Goal: Task Accomplishment & Management: Manage account settings

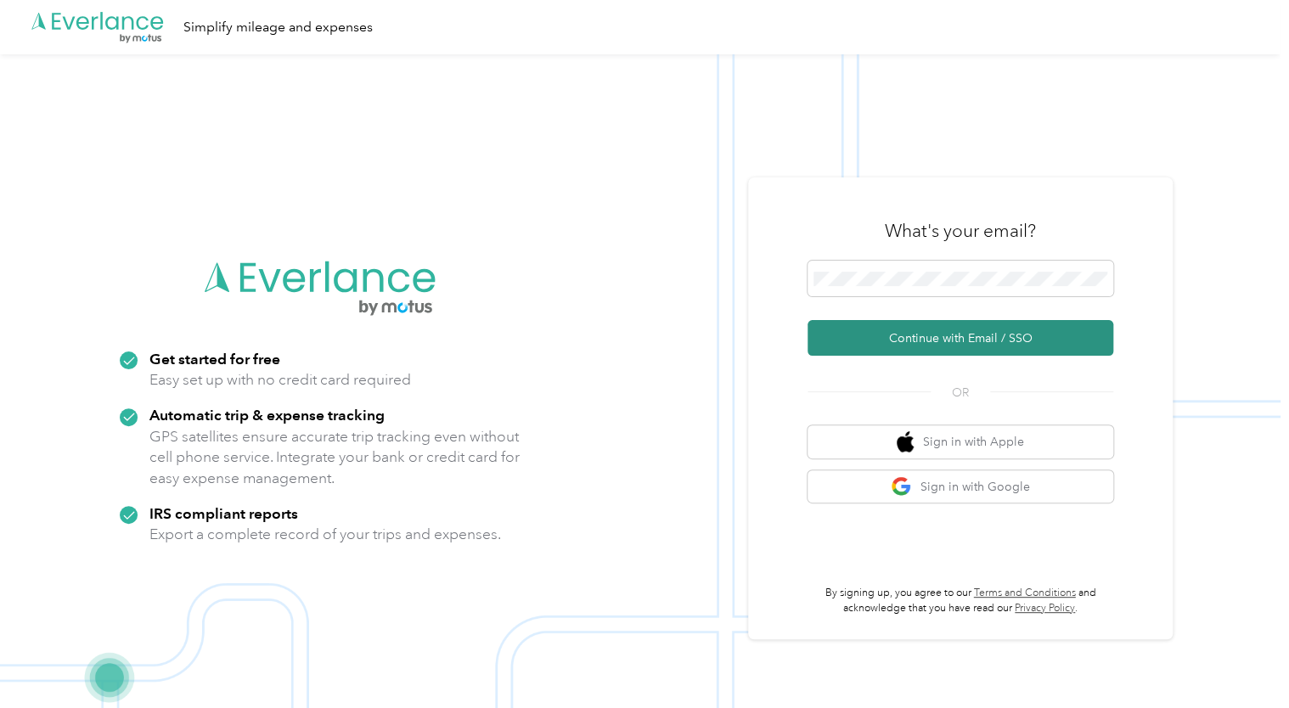
click at [961, 346] on button "Continue with Email / SSO" at bounding box center [960, 338] width 306 height 36
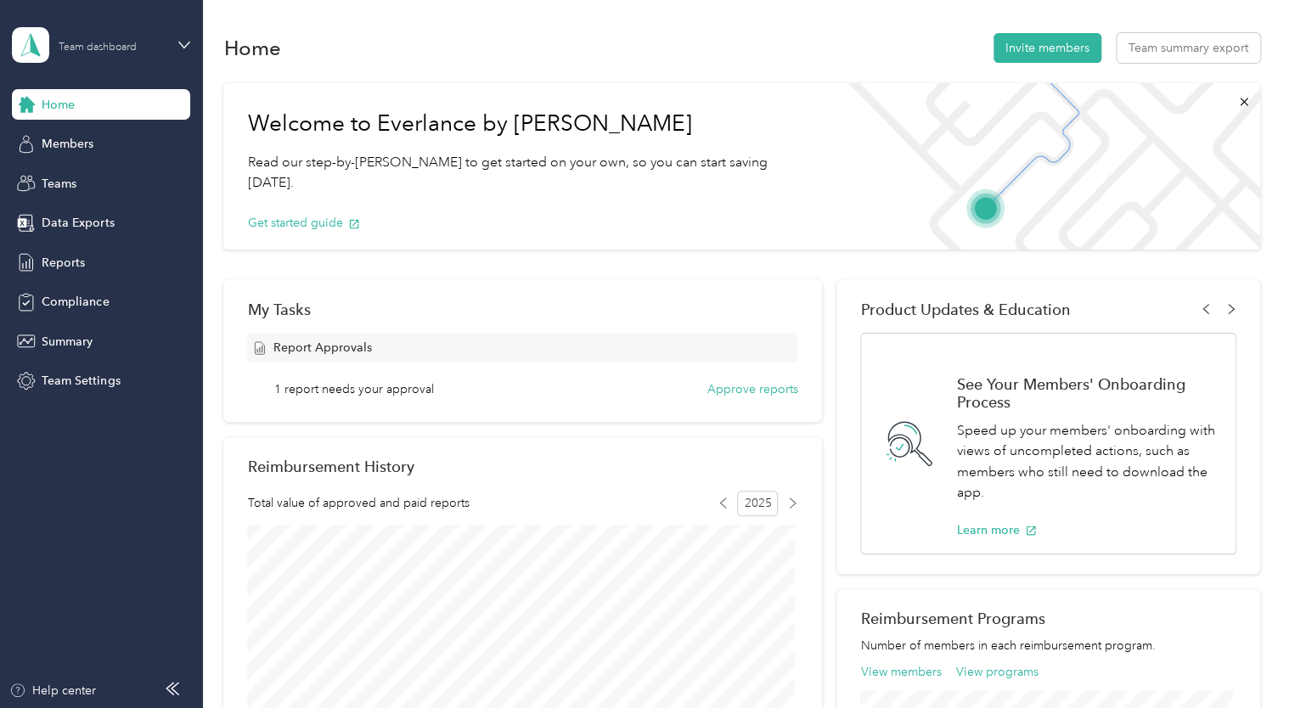
click at [118, 48] on div "Team dashboard" at bounding box center [98, 47] width 78 height 10
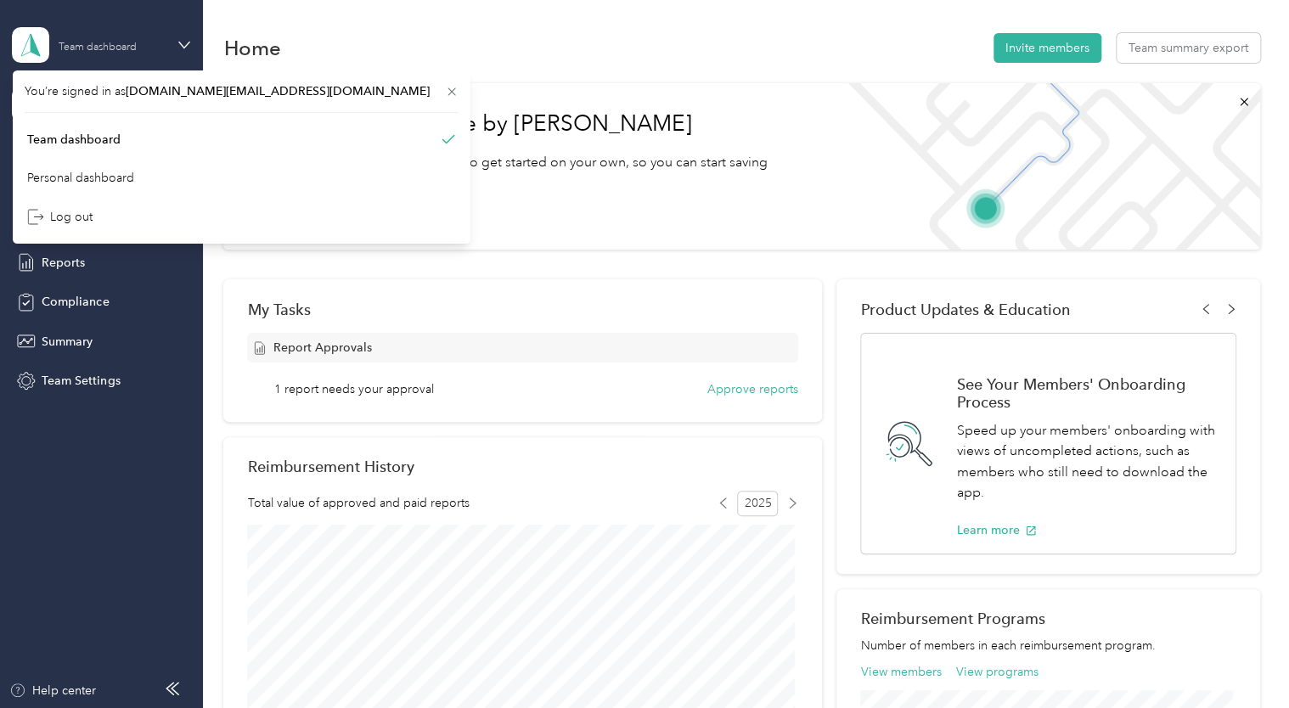
click at [118, 48] on div "Team dashboard" at bounding box center [98, 47] width 78 height 10
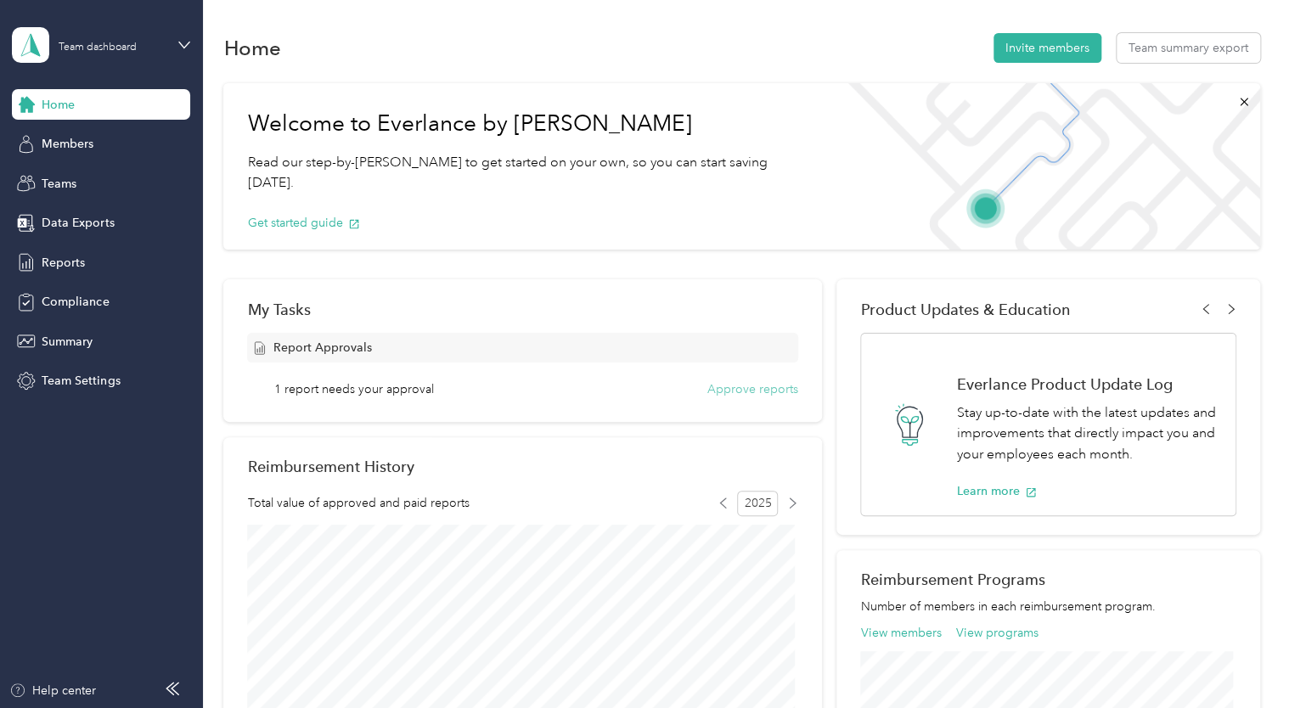
click at [741, 388] on button "Approve reports" at bounding box center [752, 389] width 91 height 18
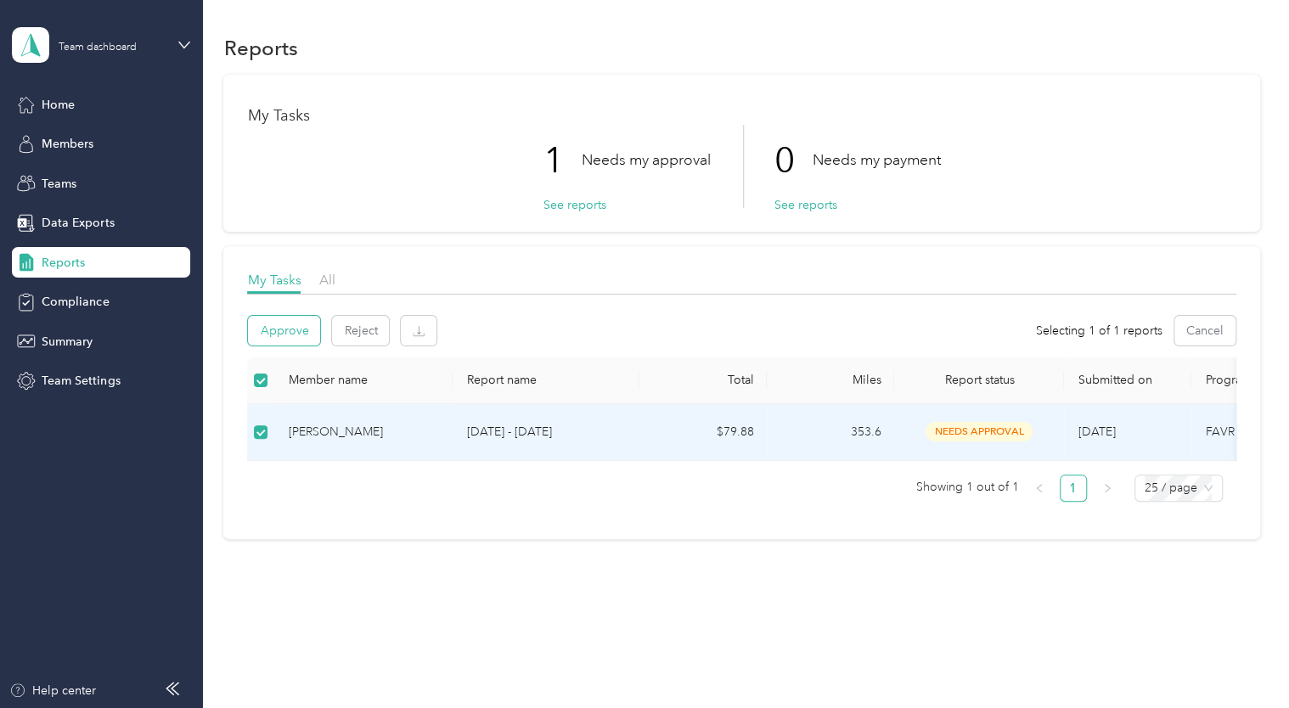
click at [289, 332] on button "Approve" at bounding box center [284, 331] width 72 height 30
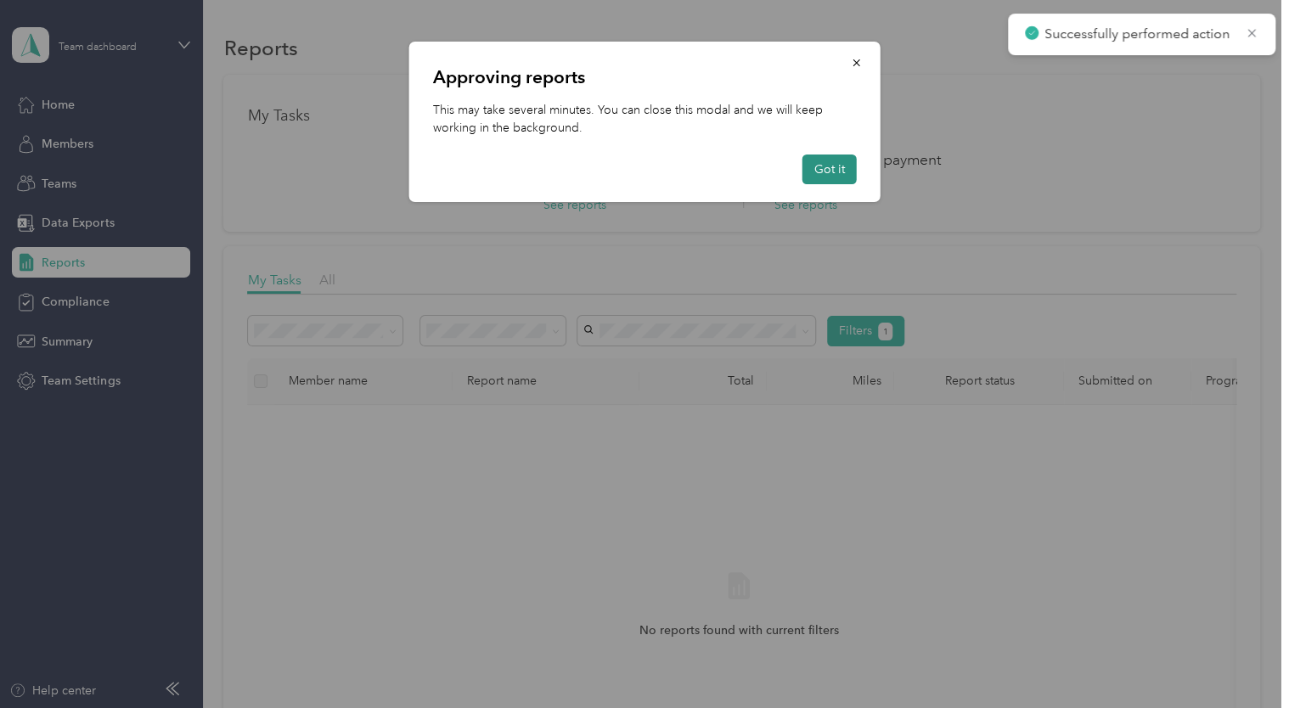
click at [822, 177] on button "Got it" at bounding box center [829, 170] width 54 height 30
